Goal: Task Accomplishment & Management: Manage account settings

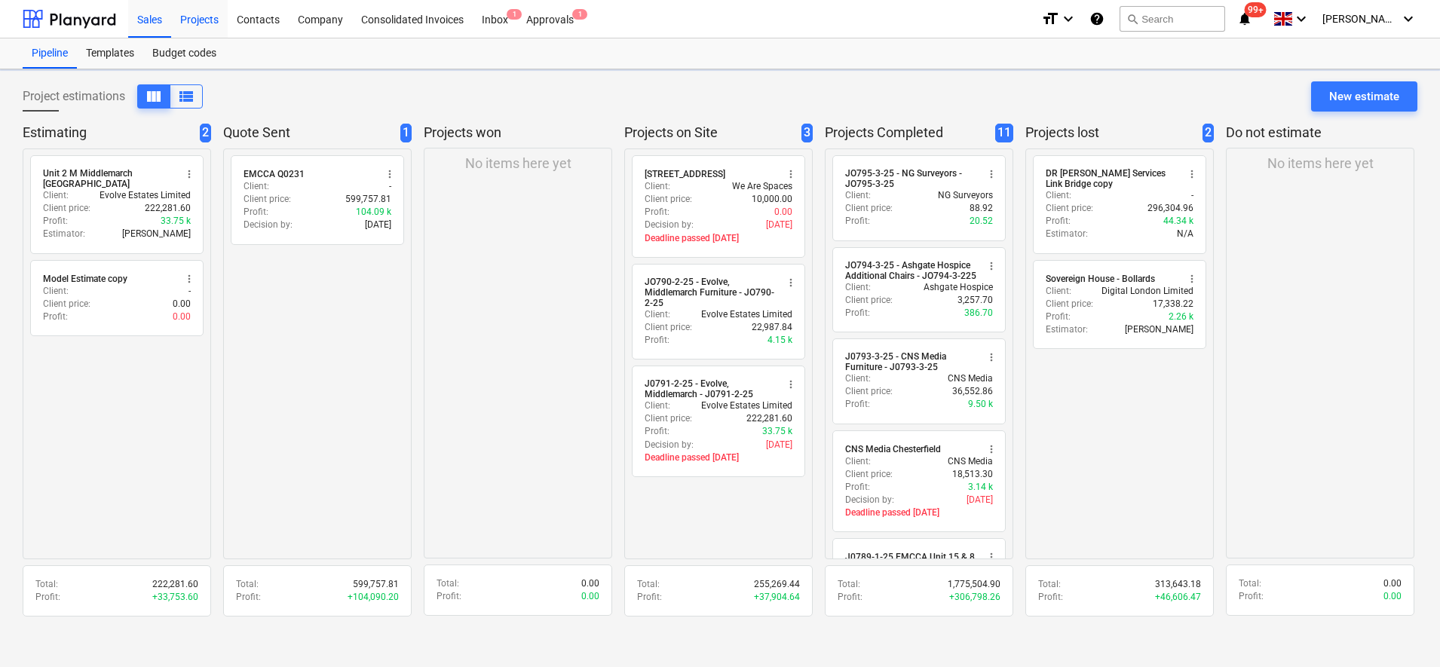
click at [192, 17] on div "Projects" at bounding box center [199, 18] width 57 height 38
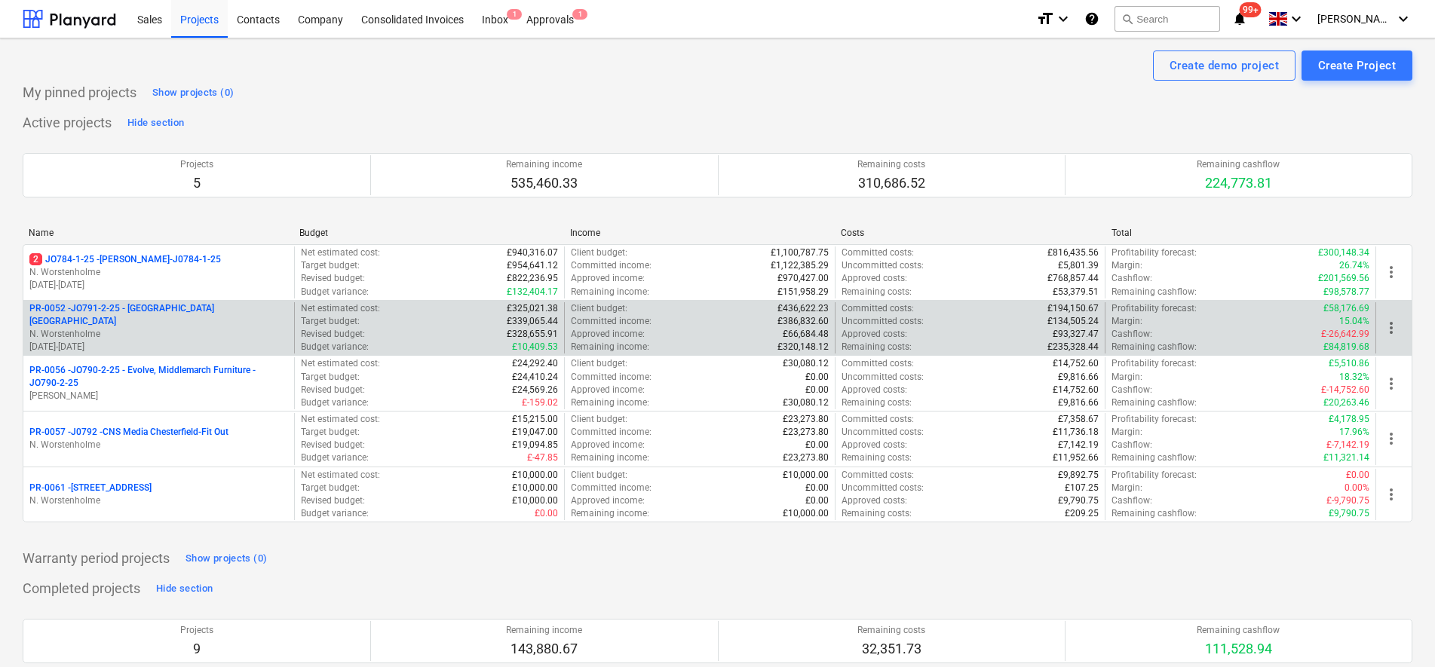
click at [167, 328] on p "N. Worstenholme" at bounding box center [158, 334] width 259 height 13
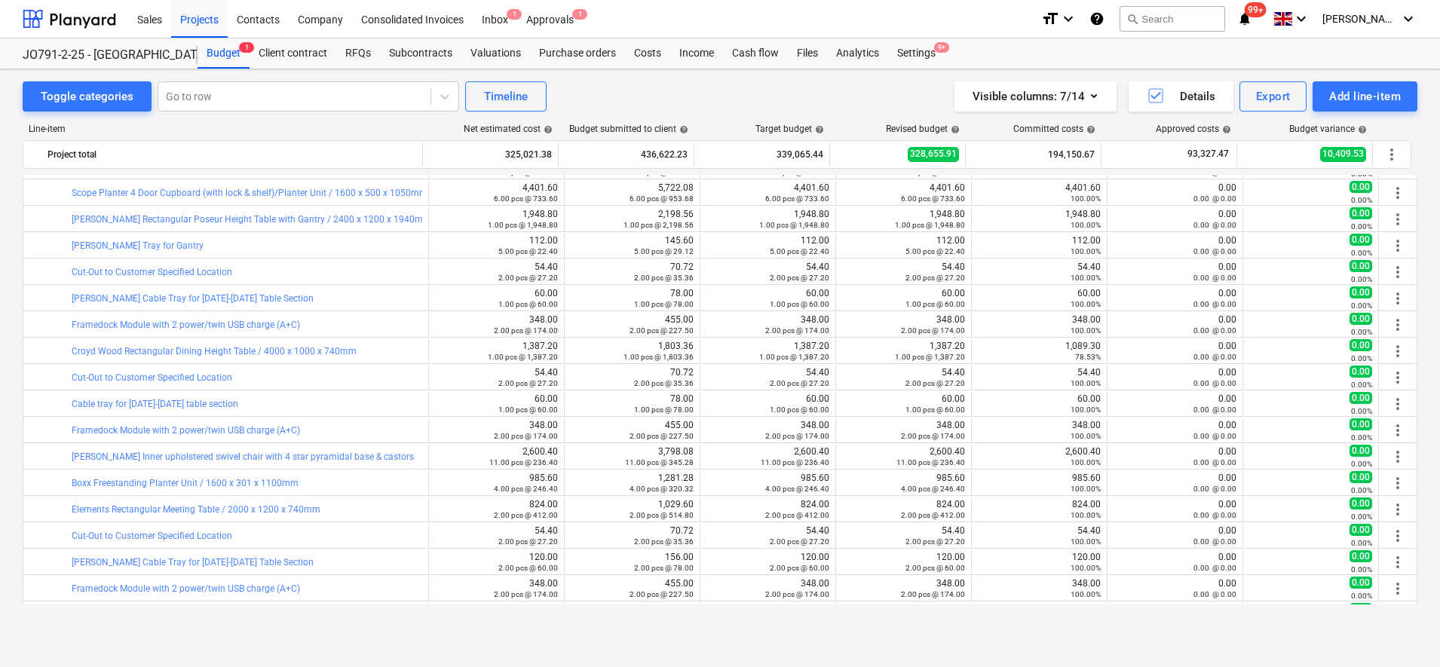
scroll to position [1275, 0]
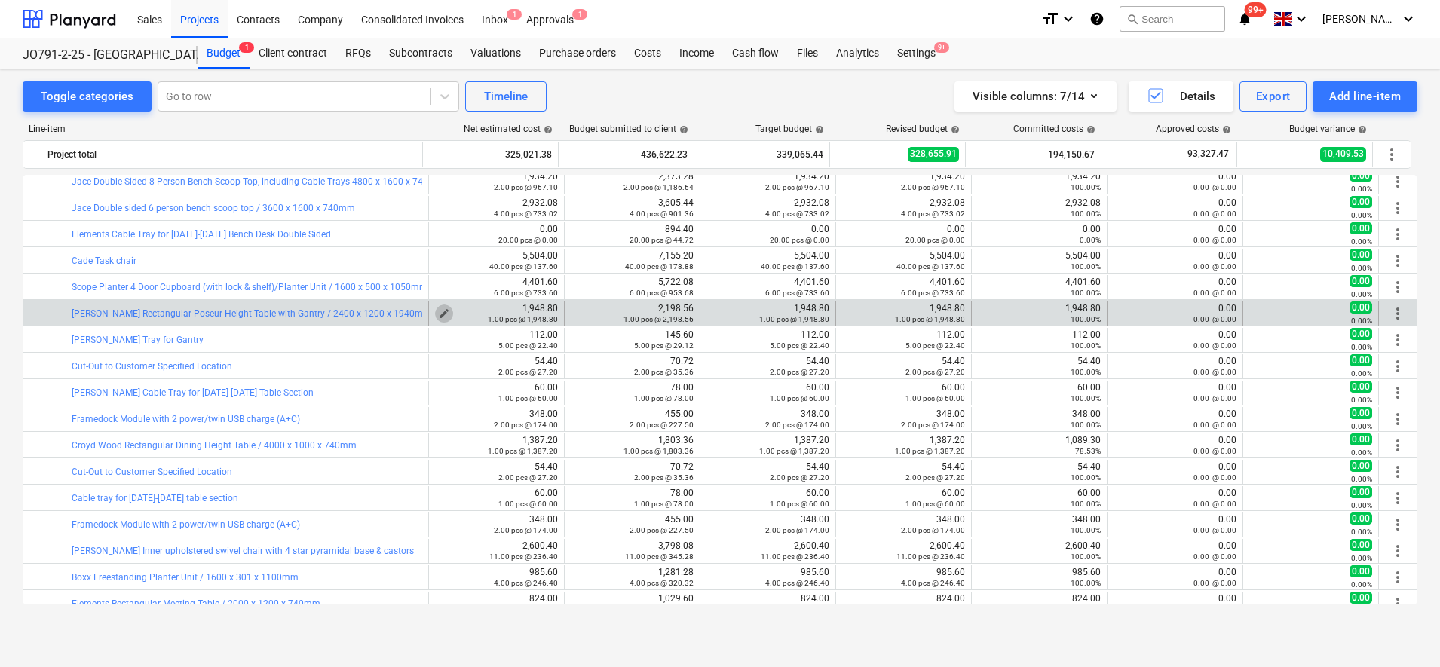
click at [438, 313] on span "edit" at bounding box center [444, 314] width 12 height 12
type textarea "x"
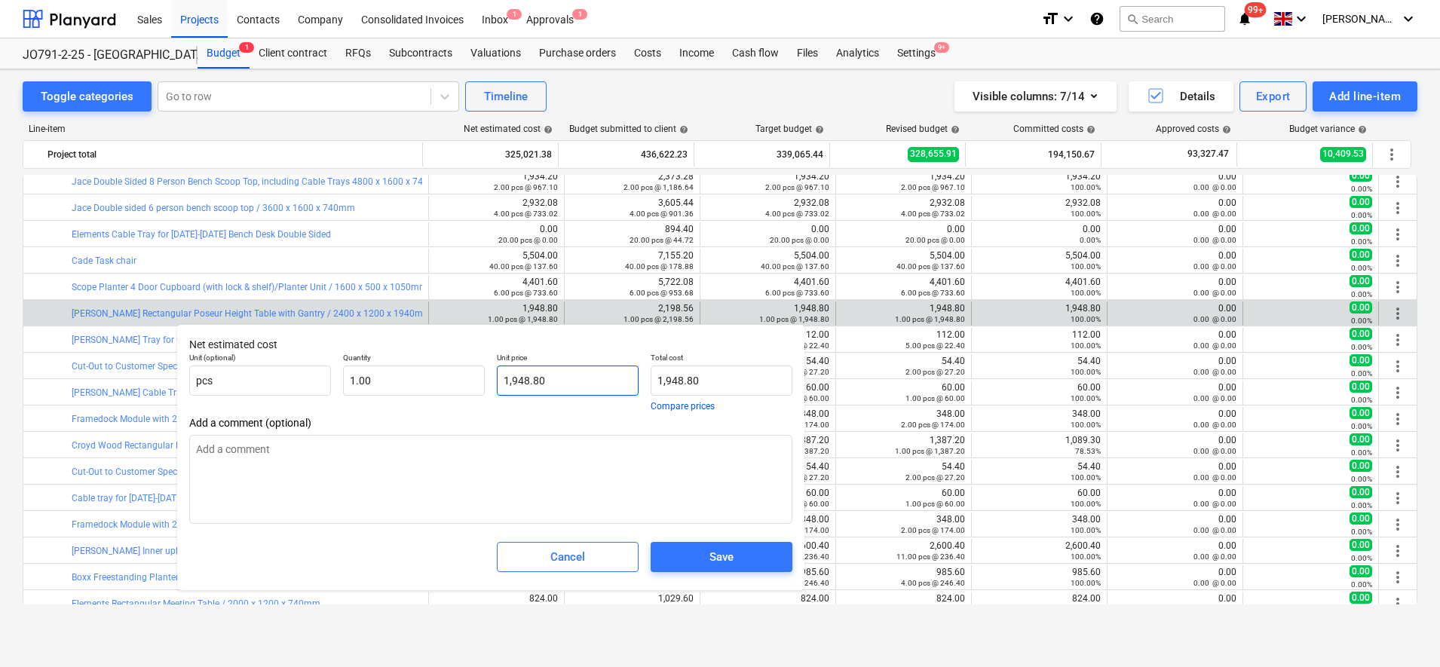
type input "1948.8"
drag, startPoint x: 554, startPoint y: 379, endPoint x: 471, endPoint y: 376, distance: 83.8
click at [472, 376] on div "Unit (optional) pcs Quantity 1.00 Unit price 1948.8 Total cost 1,948.80 Compare…" at bounding box center [490, 382] width 615 height 70
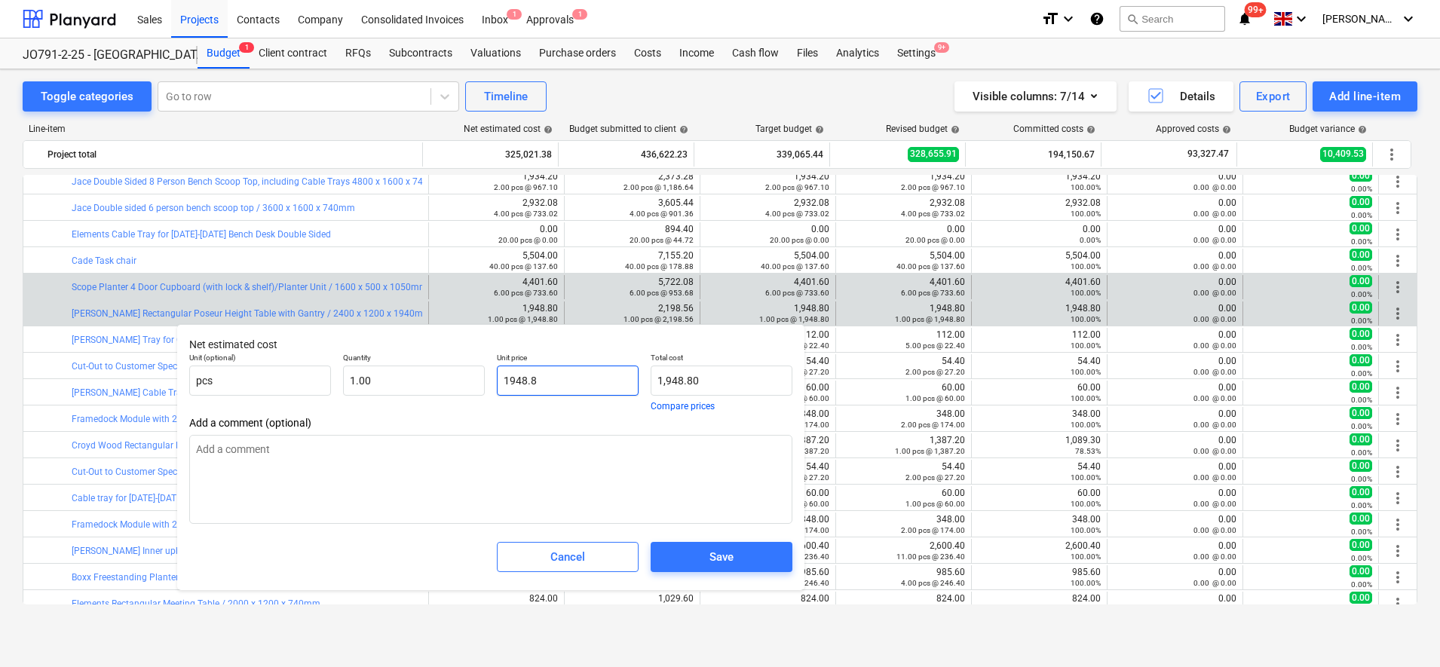
type textarea "x"
type input "1"
type input "1.00"
type textarea "x"
type input "17"
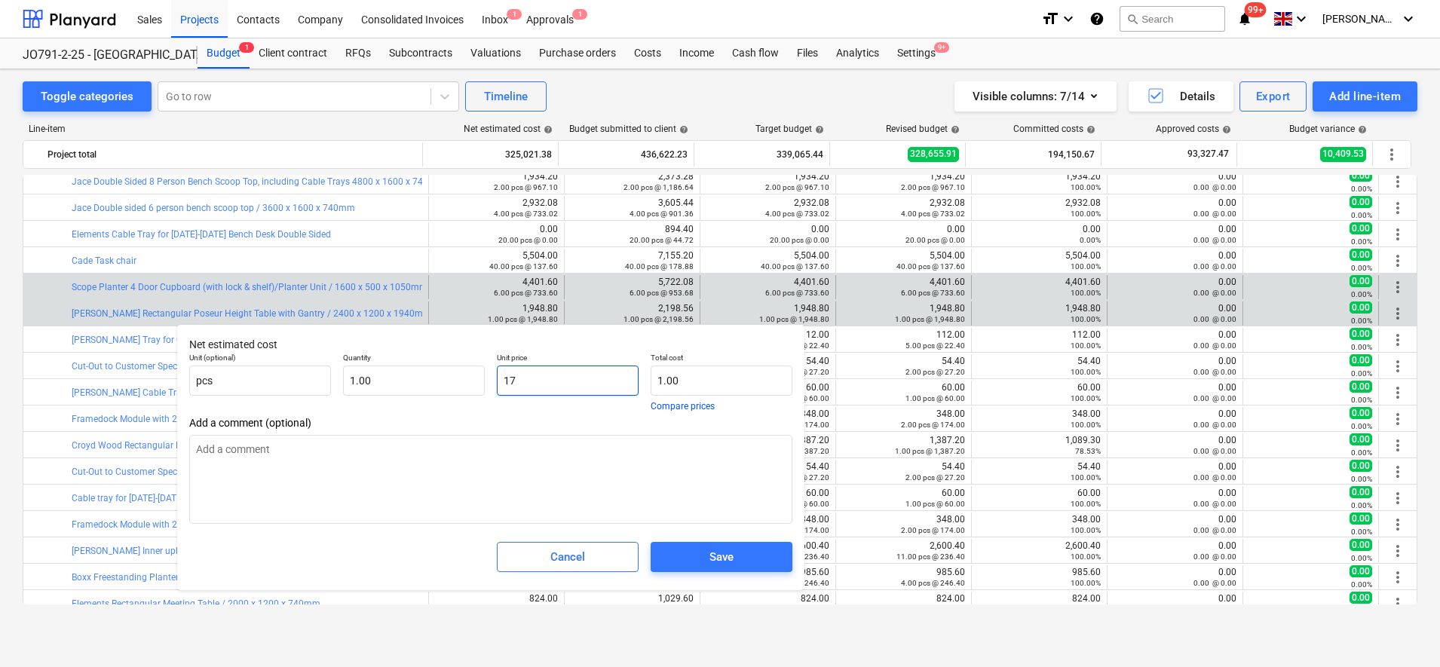
type input "17.00"
type textarea "x"
type input "175"
type input "175.00"
type textarea "x"
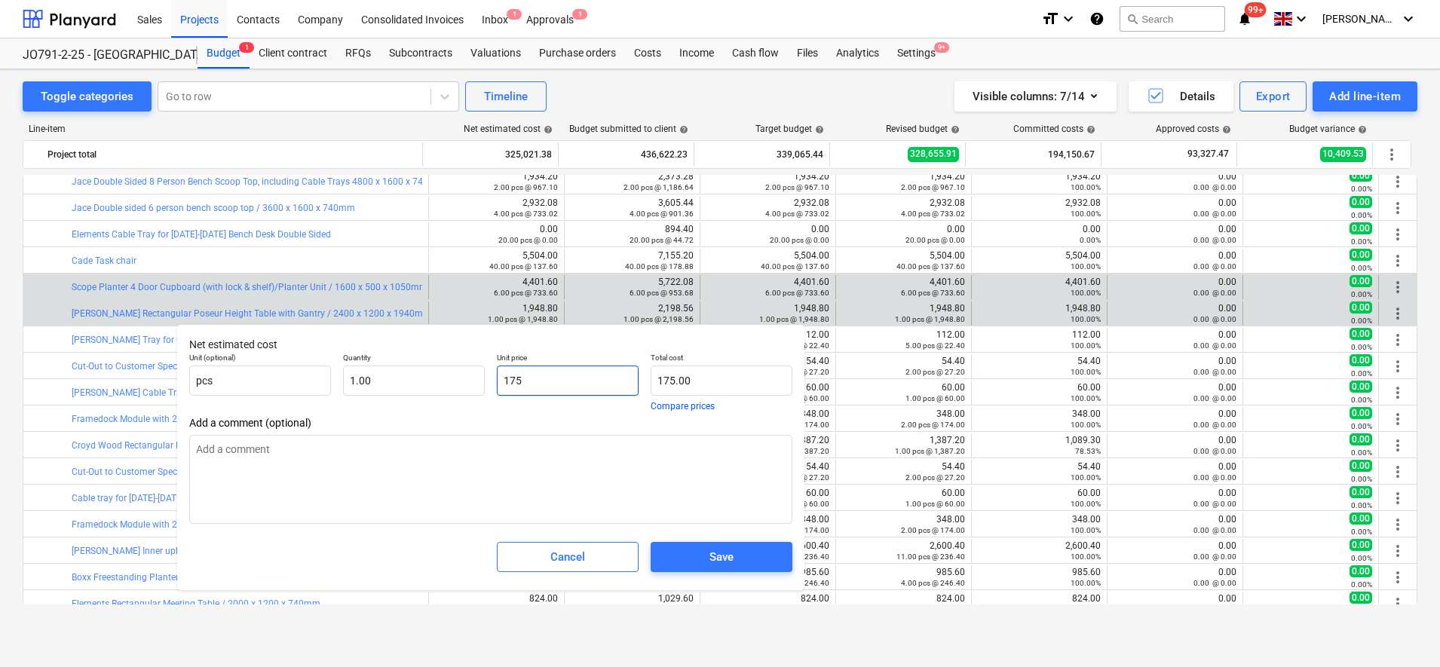
type input "1758"
type input "1,758.00"
type textarea "x"
type input "1758."
type textarea "x"
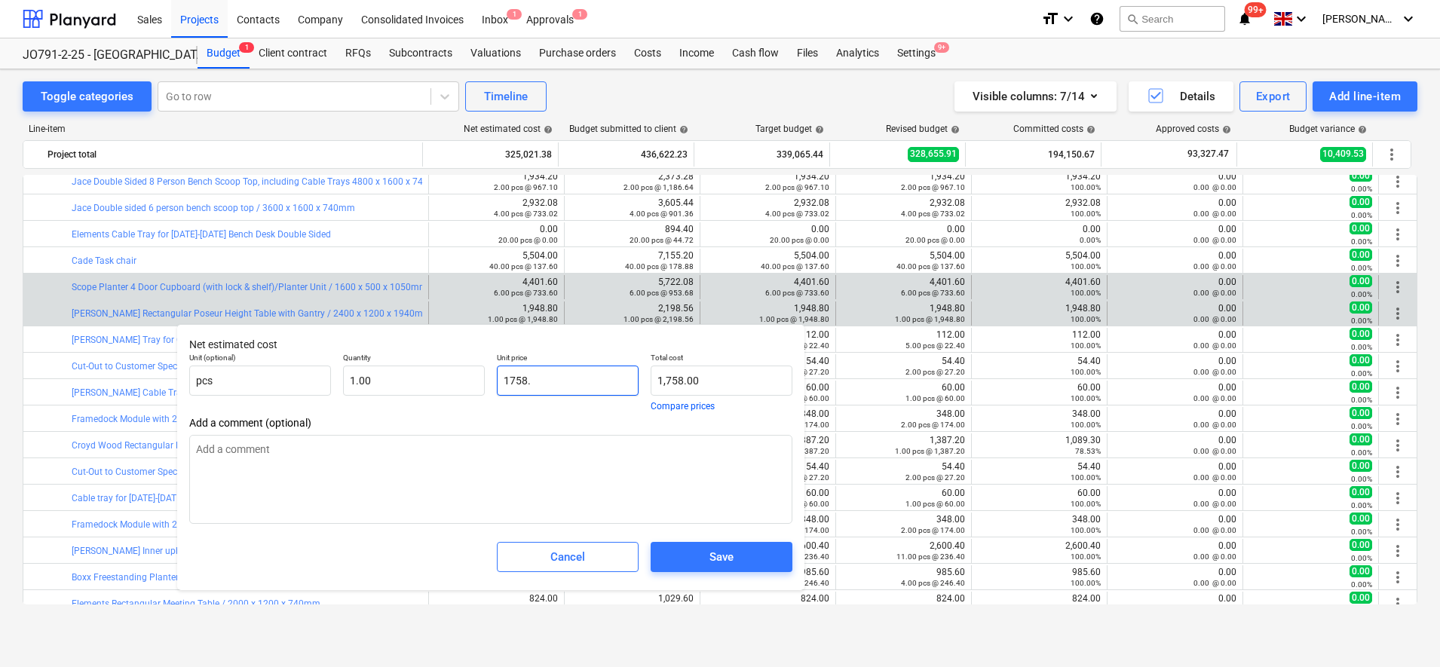
type input "1758.8"
type input "1,758.80"
type textarea "x"
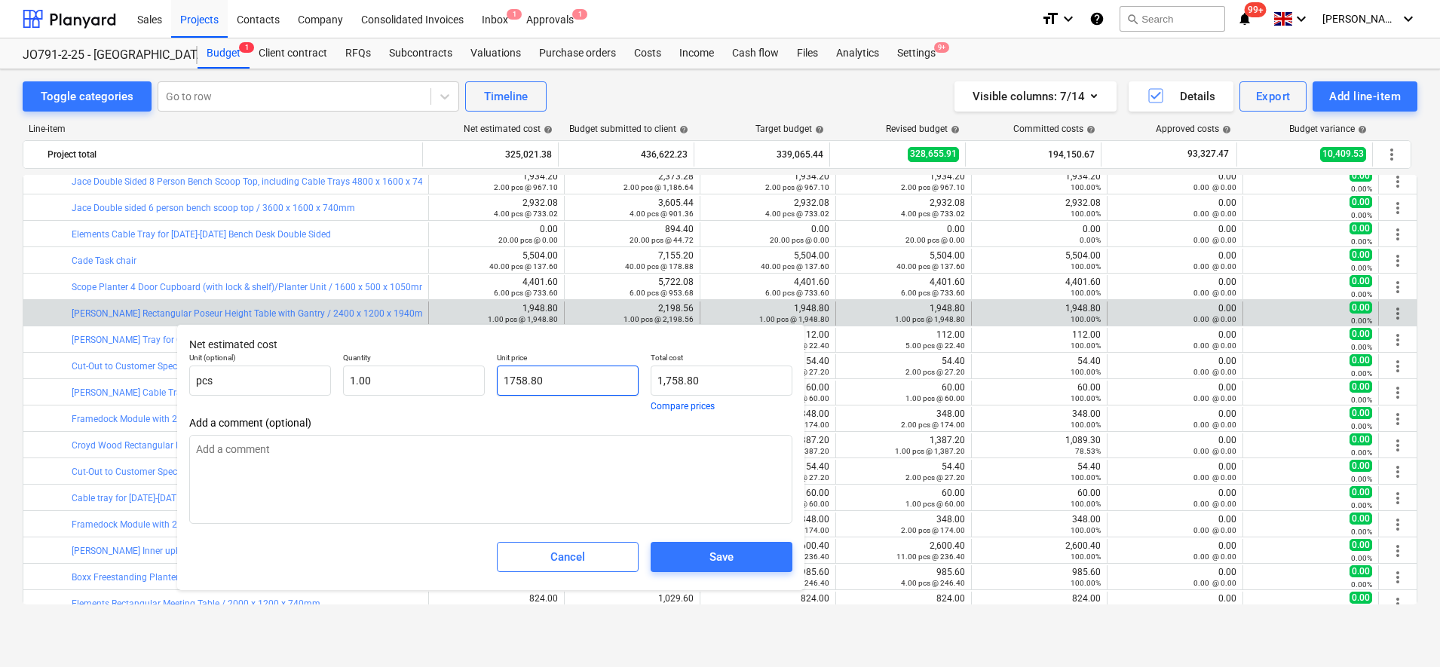
type input "1758.80"
type textarea "x"
type input "1,758.80"
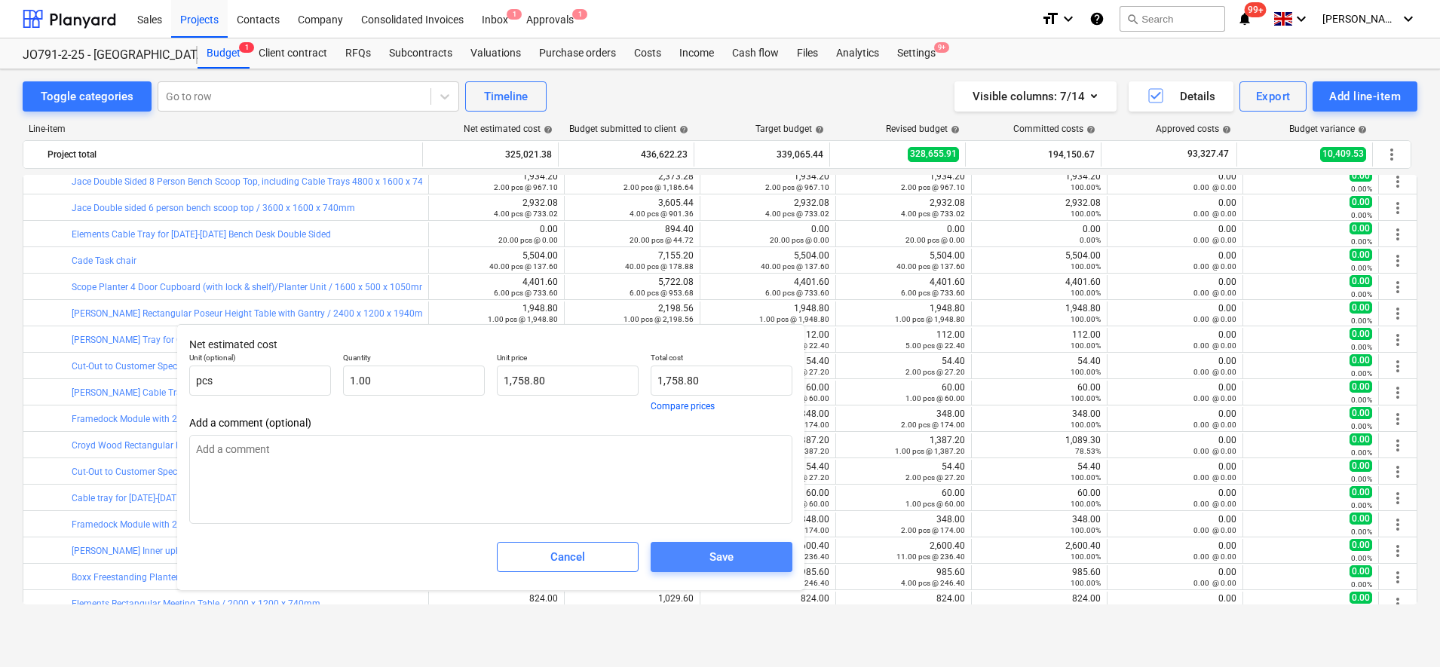
click at [726, 559] on div "Save" at bounding box center [722, 558] width 24 height 20
type textarea "x"
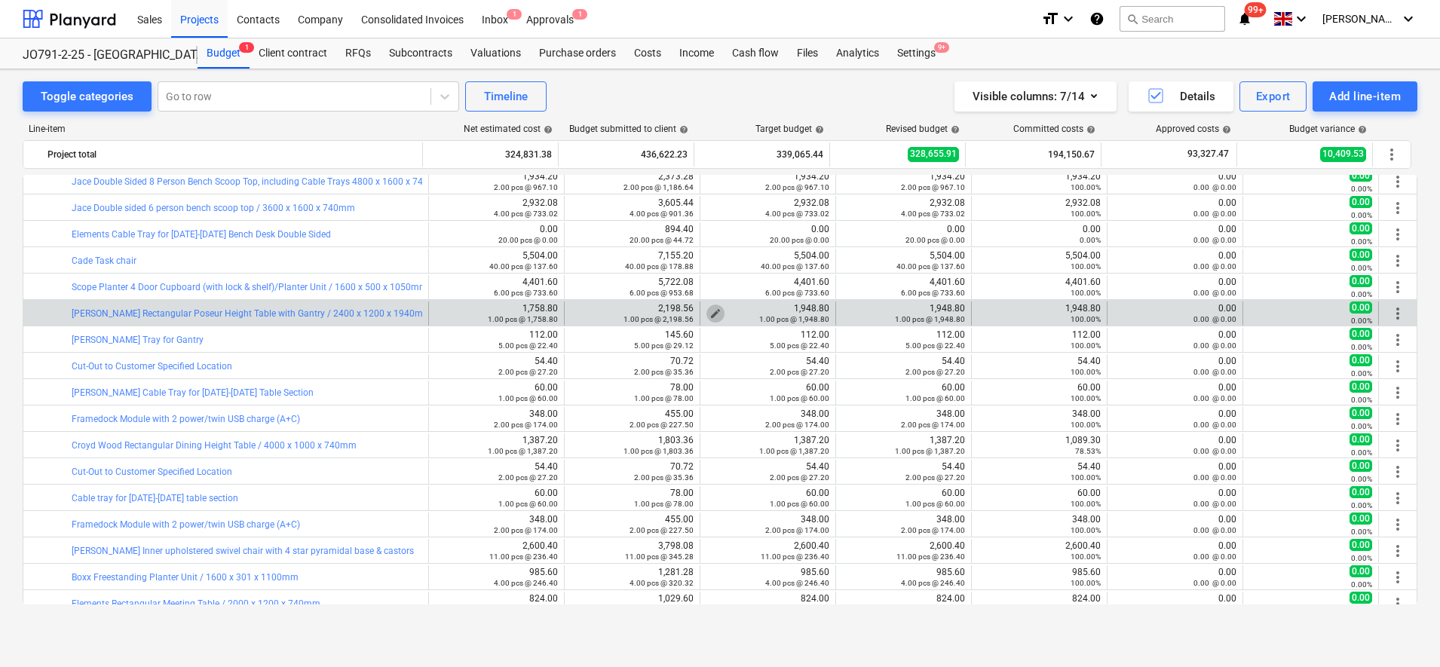
click at [711, 311] on span "edit" at bounding box center [716, 314] width 12 height 12
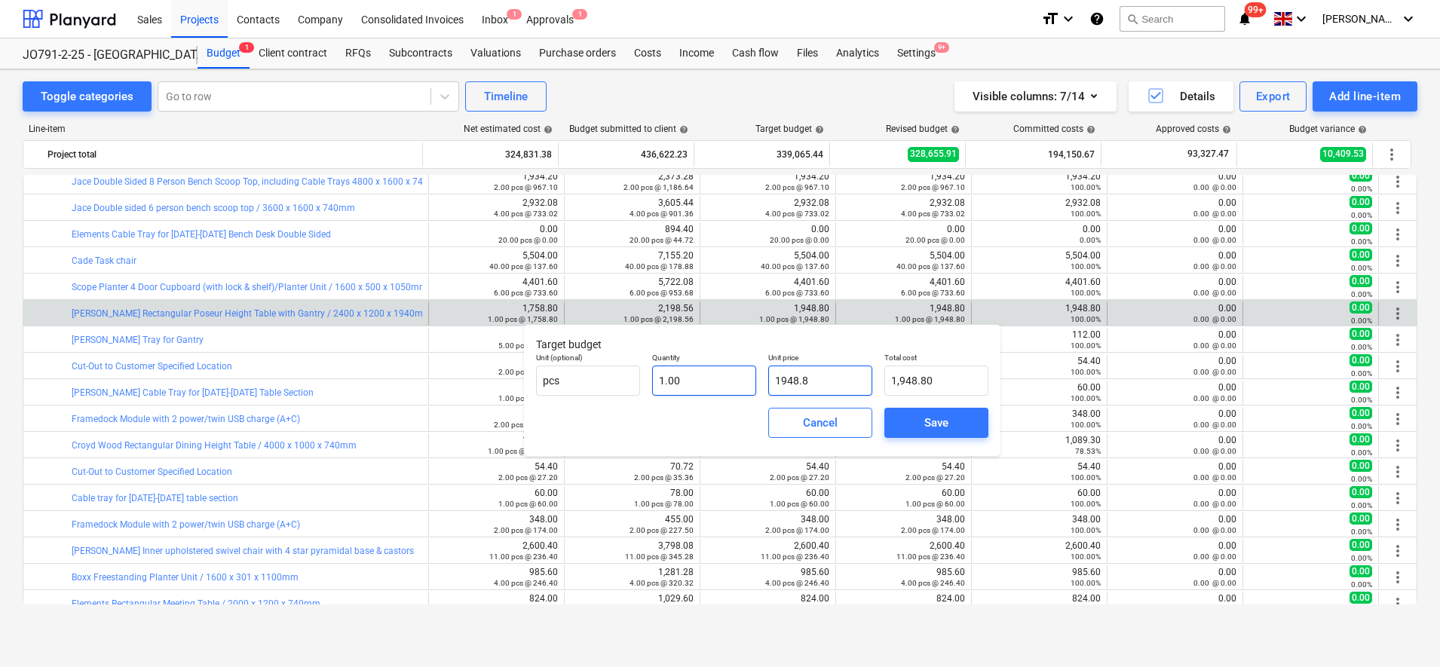
drag, startPoint x: 826, startPoint y: 379, endPoint x: 743, endPoint y: 376, distance: 83.0
click at [736, 376] on div "Unit (optional) pcs Quantity 1.00 Unit price 1948.8 Total cost 1,948.80" at bounding box center [762, 374] width 465 height 55
type input "1"
type input "1.00"
type input "17"
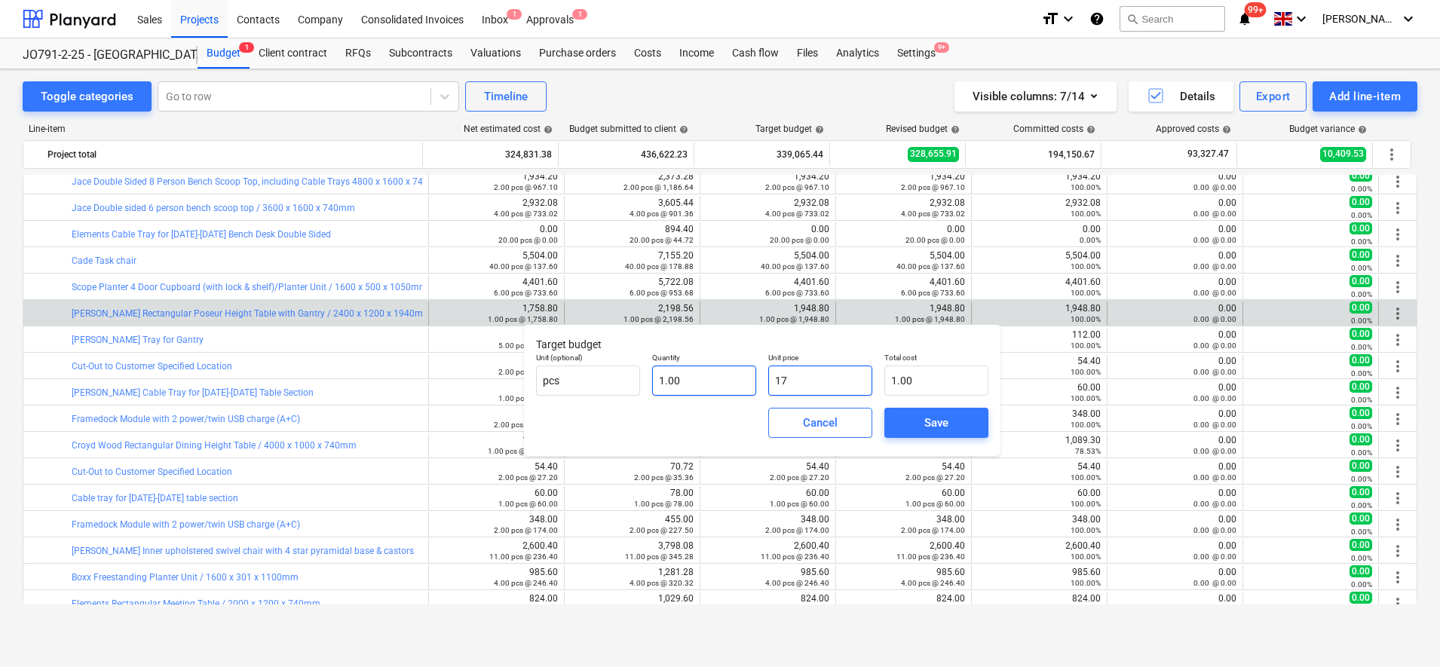
type input "17.00"
type input "175"
type input "175.00"
type input "1758"
type input "1,758.00"
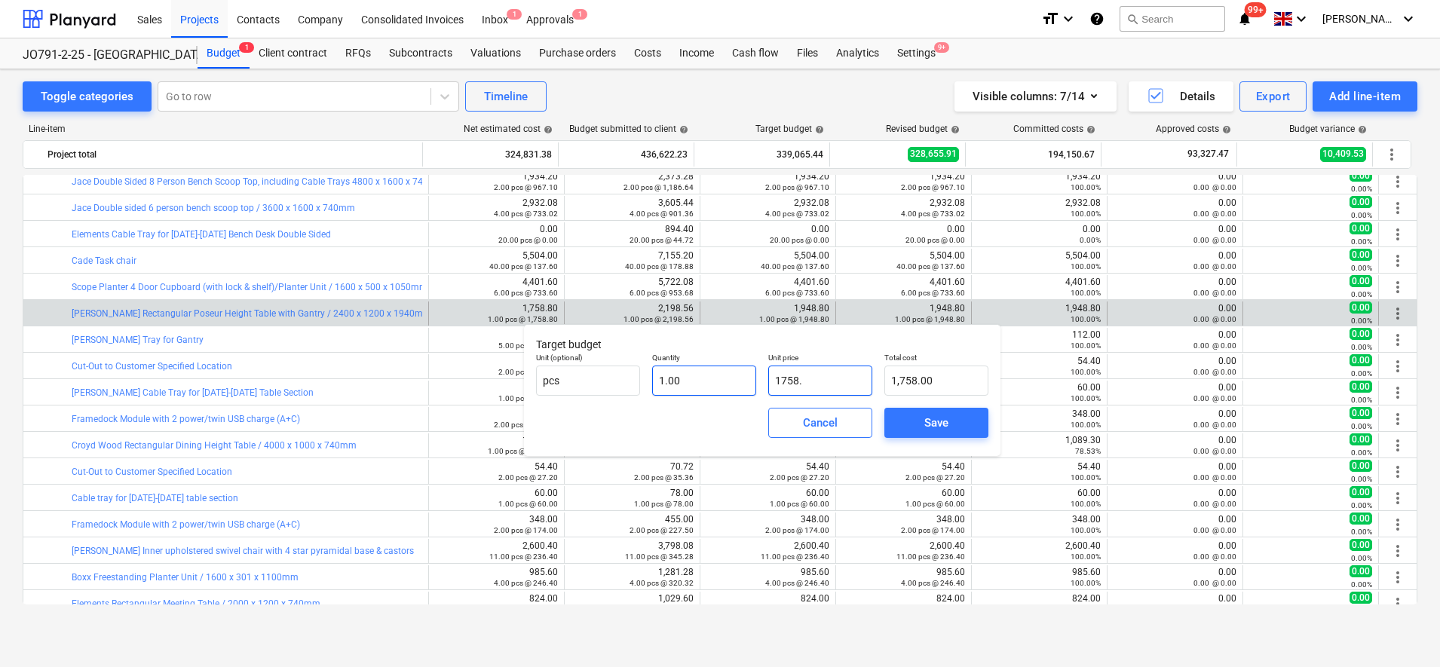
type input "1758.8"
type input "1,758.80"
click at [937, 430] on div "Save" at bounding box center [937, 423] width 24 height 20
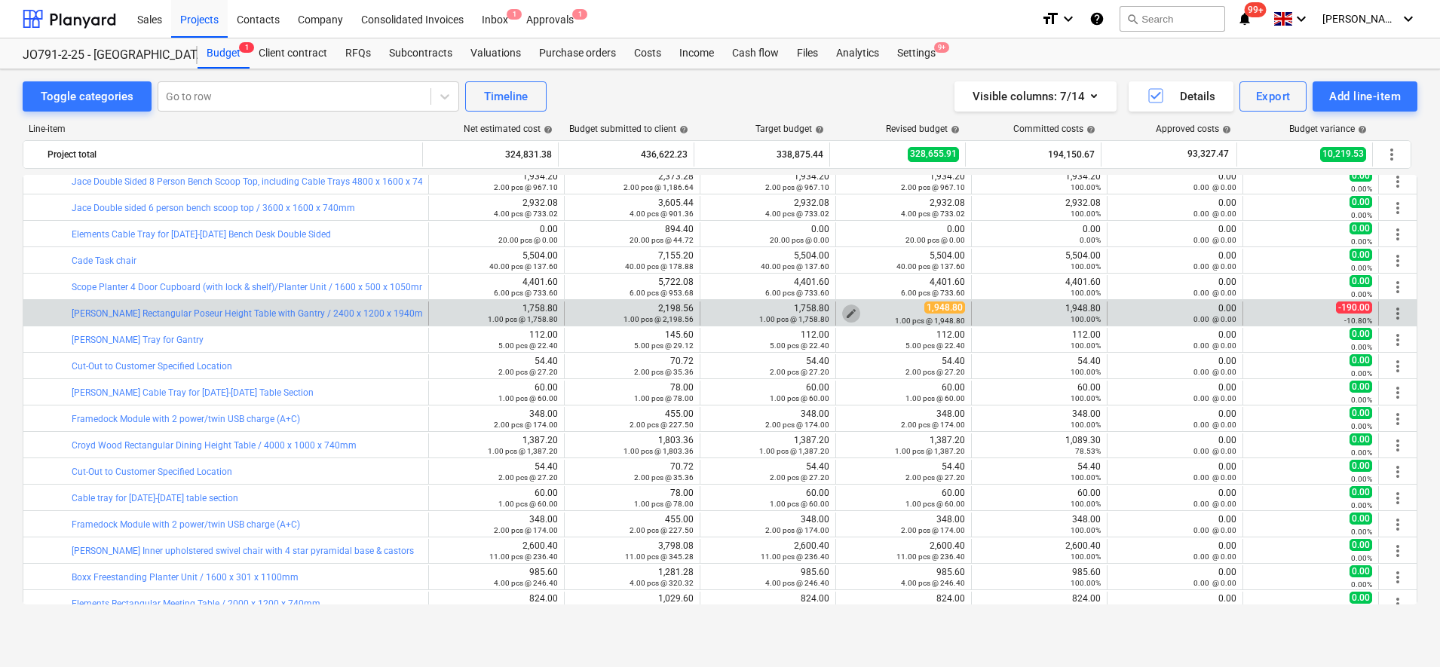
click at [849, 313] on span "edit" at bounding box center [851, 314] width 12 height 12
type textarea "x"
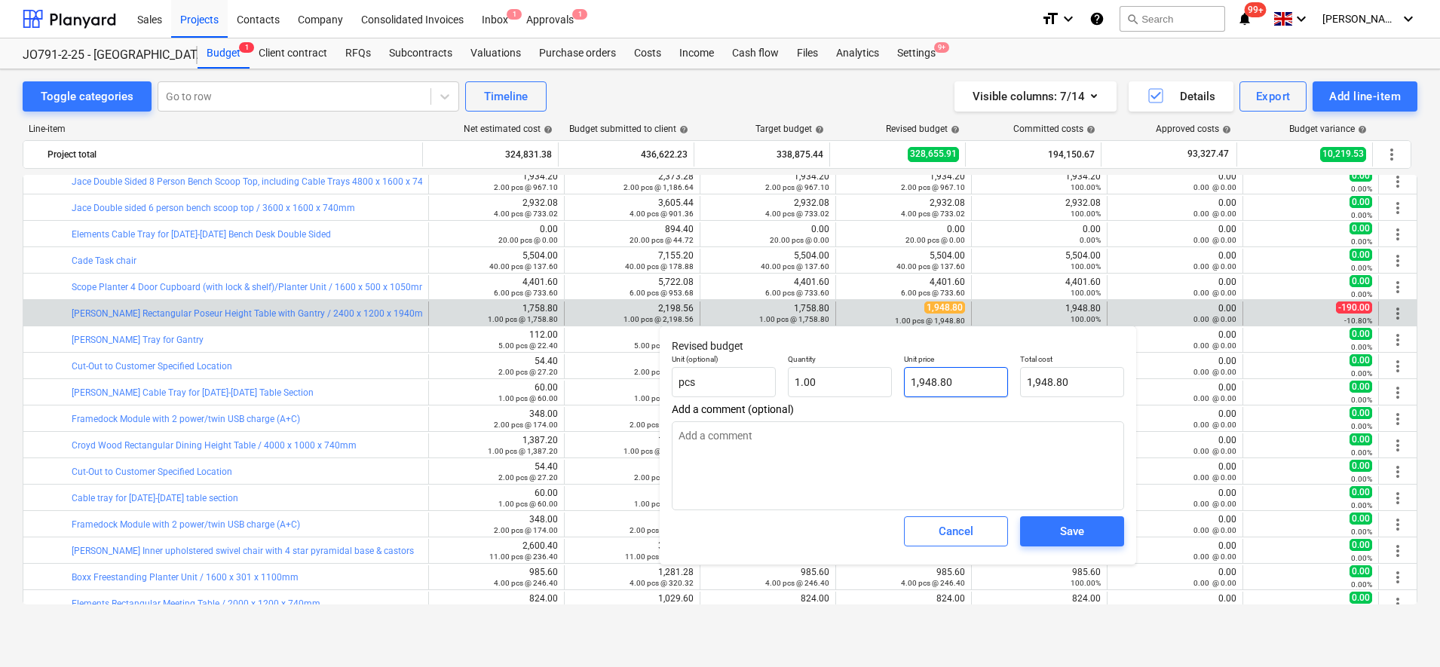
type input "1948.8"
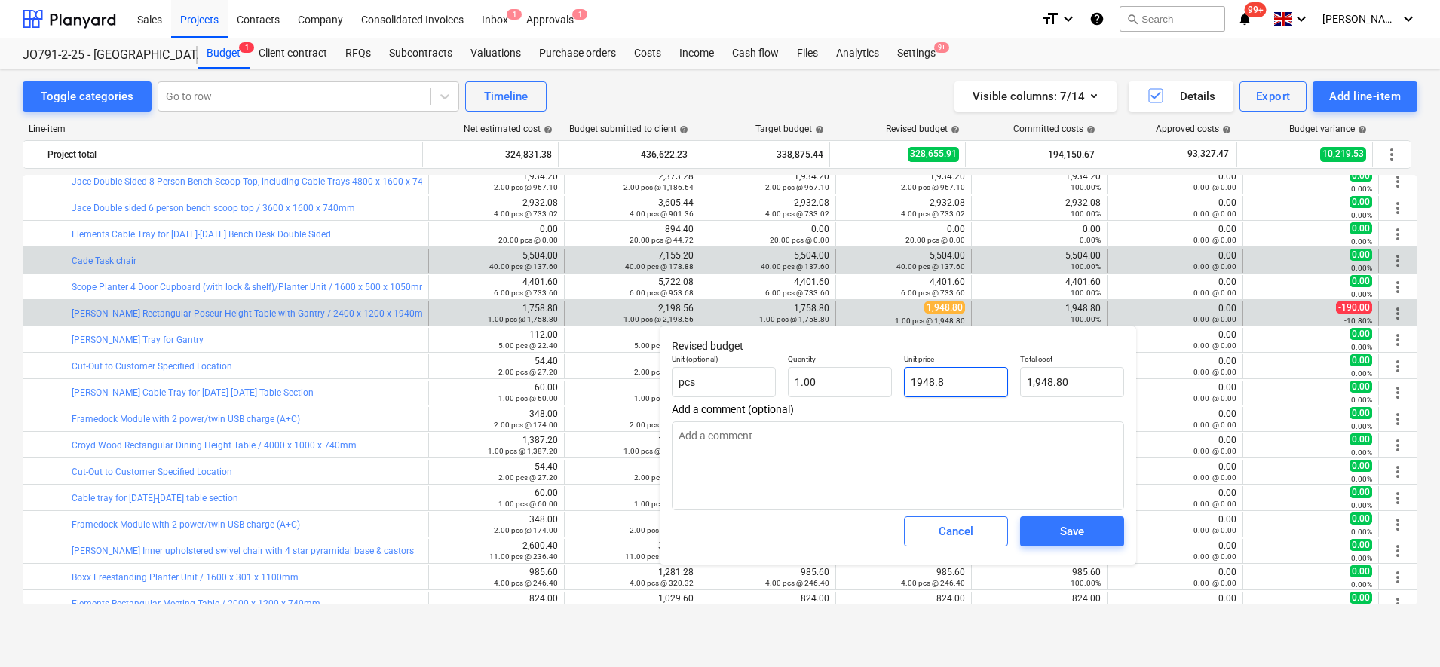
drag, startPoint x: 973, startPoint y: 377, endPoint x: 739, endPoint y: 261, distance: 261.1
click at [882, 379] on div "Unit (optional) pcs Quantity 1.00 Unit price 1948.8 Total cost 1,948.80" at bounding box center [898, 375] width 465 height 55
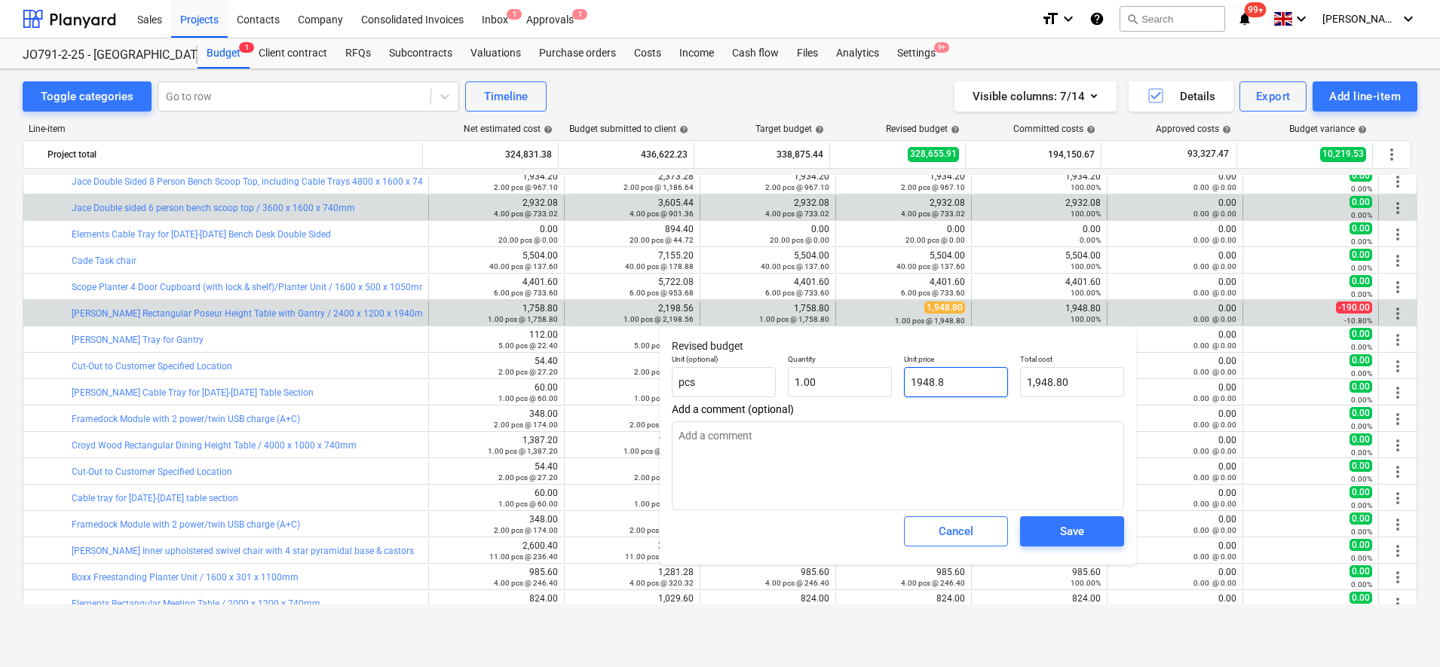
type textarea "x"
type input "1"
type input "1.00"
type textarea "x"
type input "17"
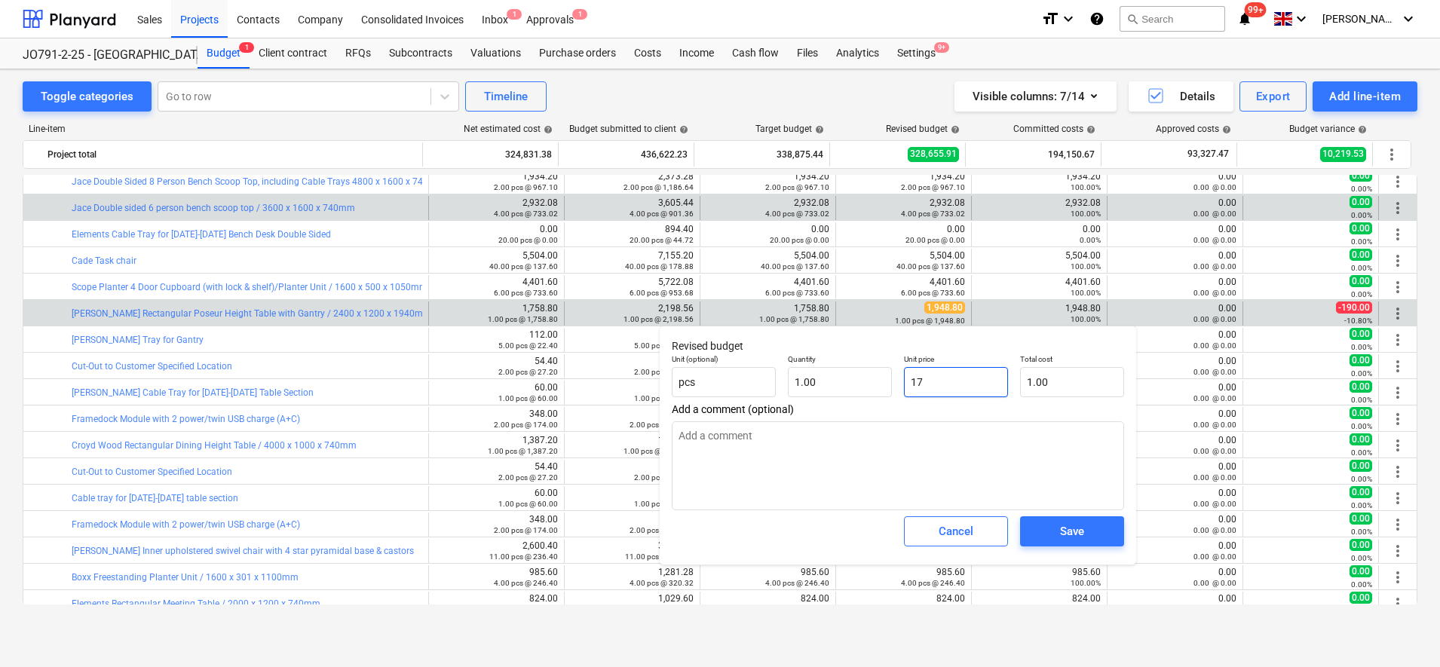
type input "17.00"
type textarea "x"
type input "175"
type input "175.00"
type textarea "x"
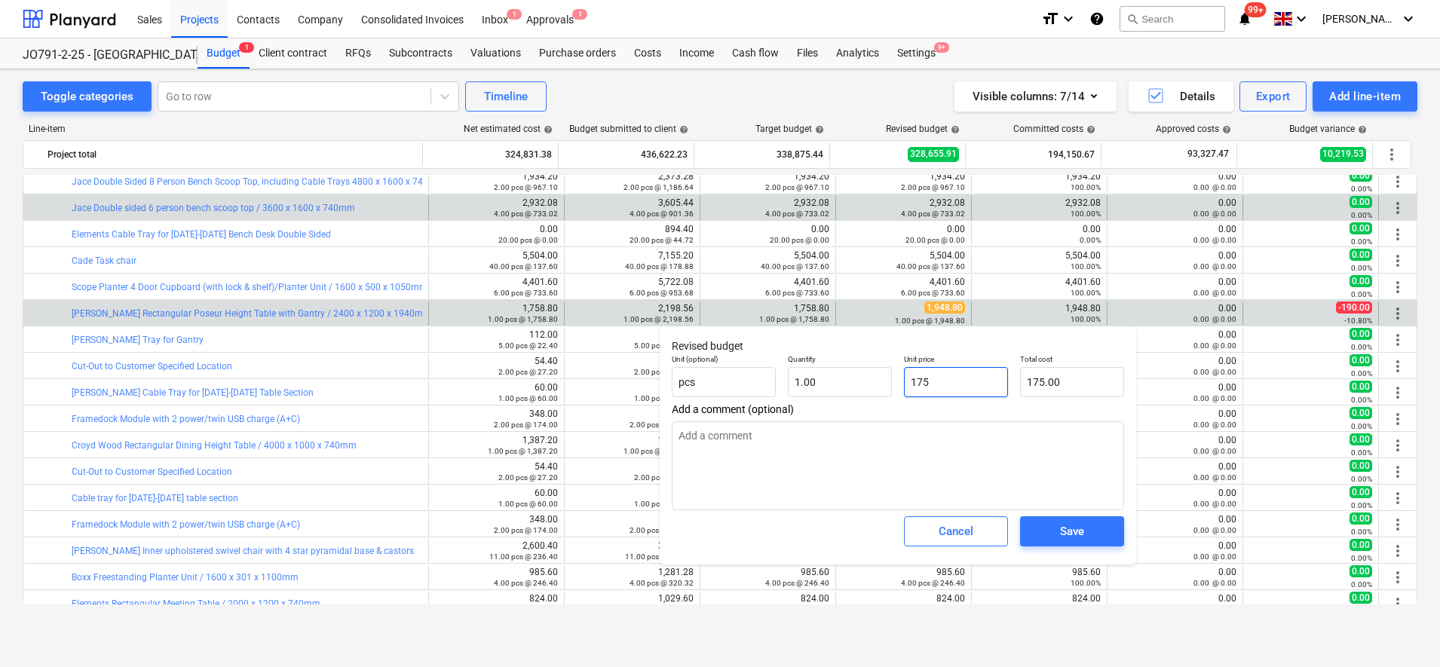
type input "1758"
type input "1,758.00"
type textarea "x"
type input "1758."
type textarea "x"
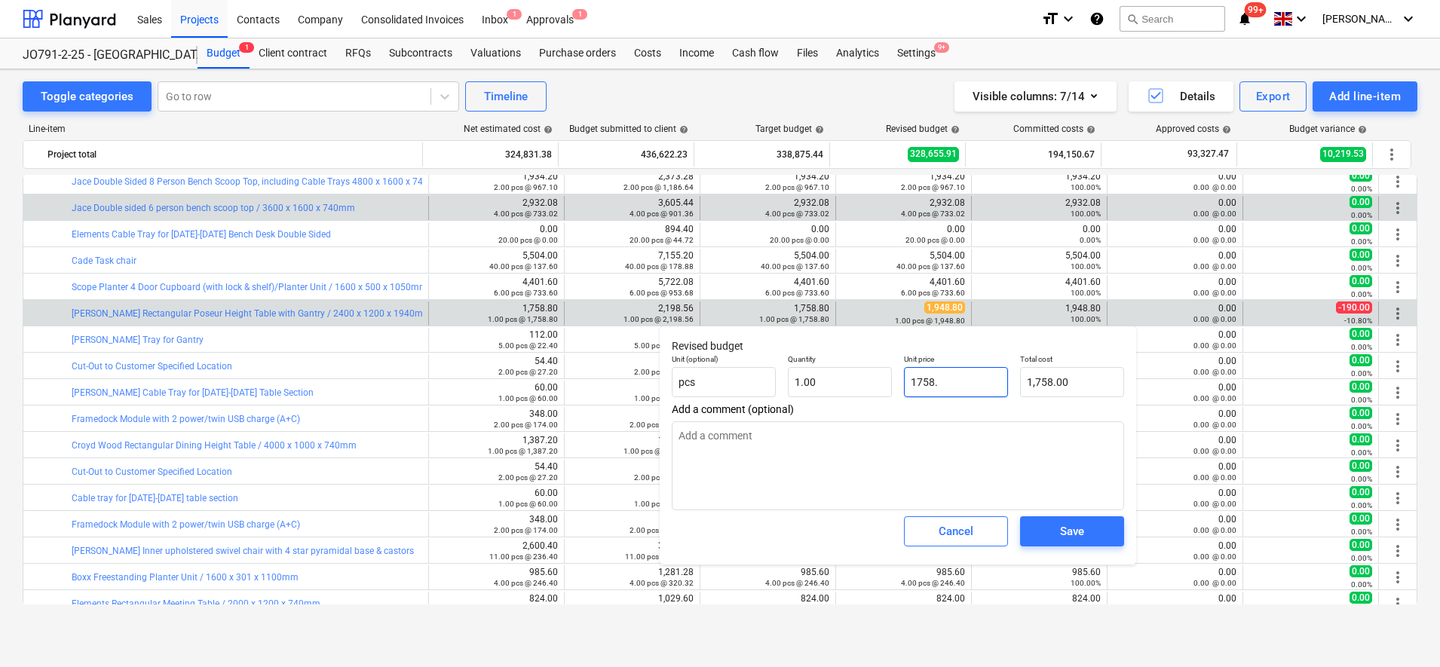
type input "1758.8"
type input "1,758.80"
type textarea "x"
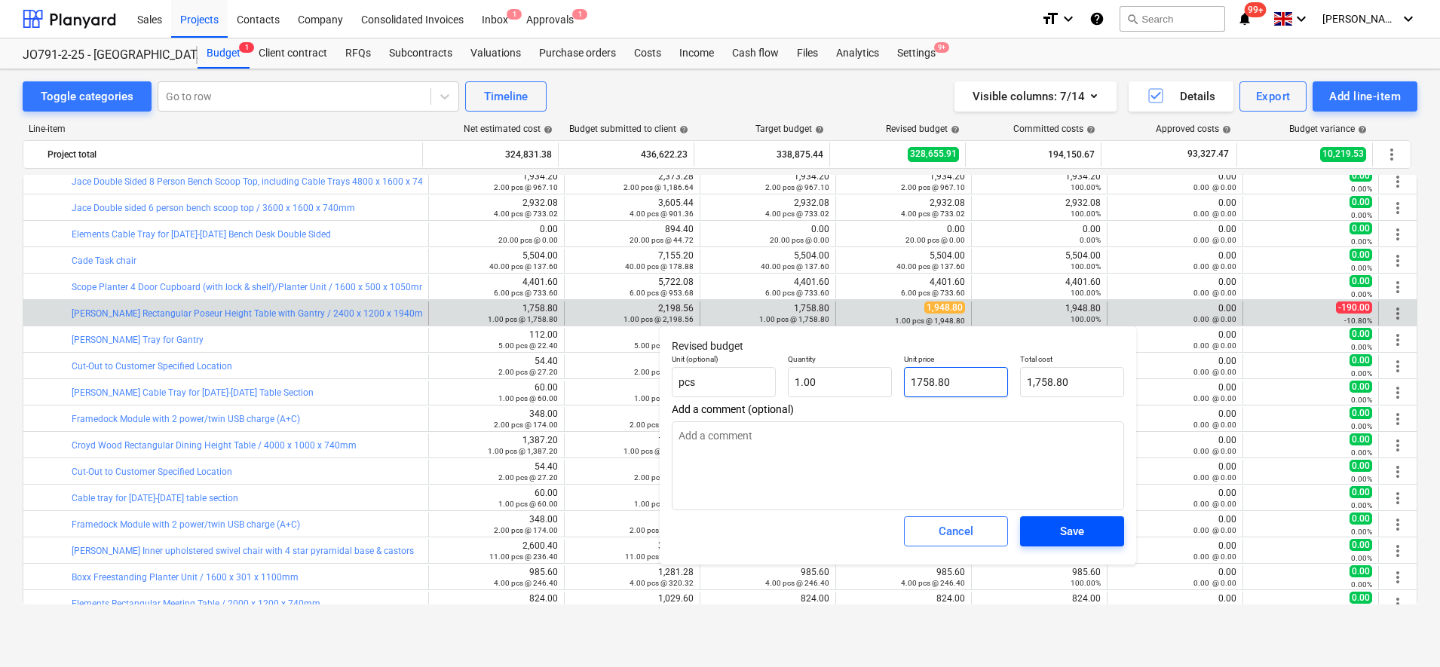
type input "1758.80"
type textarea "x"
type input "1,758.80"
click at [1091, 530] on span "Save" at bounding box center [1072, 532] width 68 height 20
type textarea "x"
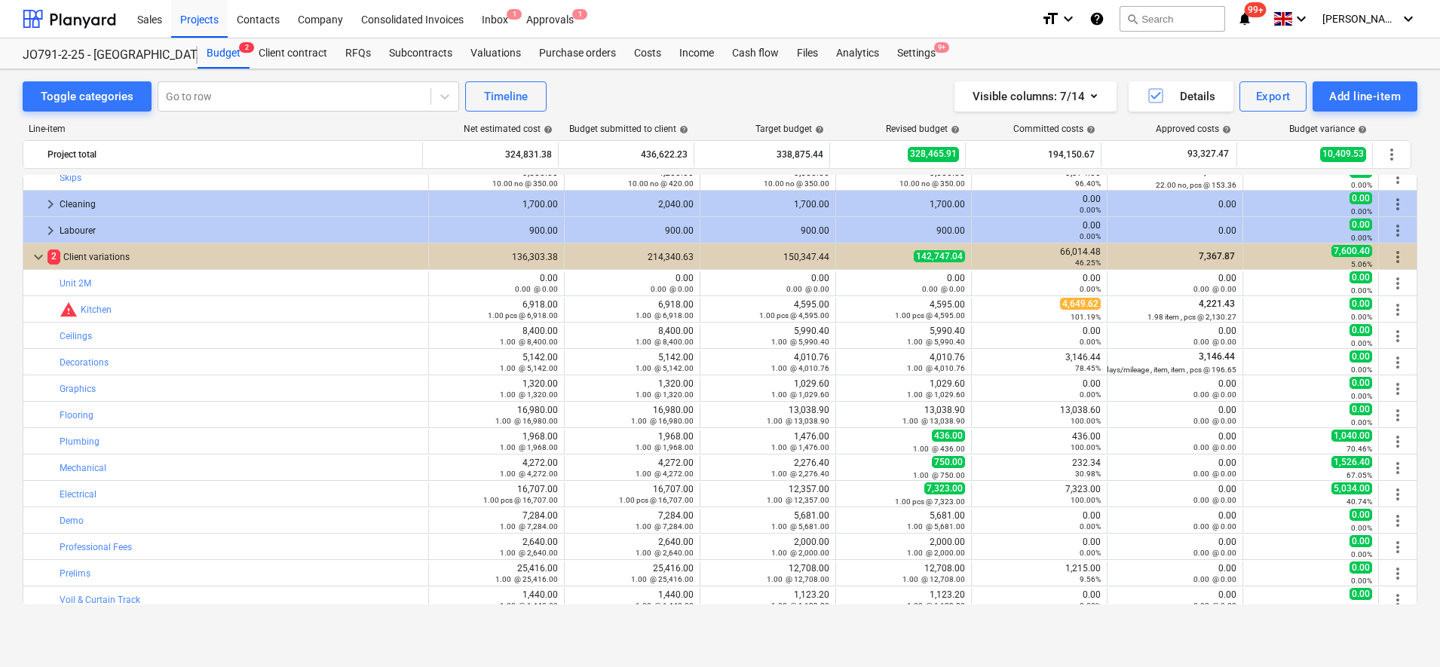
scroll to position [1180, 0]
